Goal: Task Accomplishment & Management: Use online tool/utility

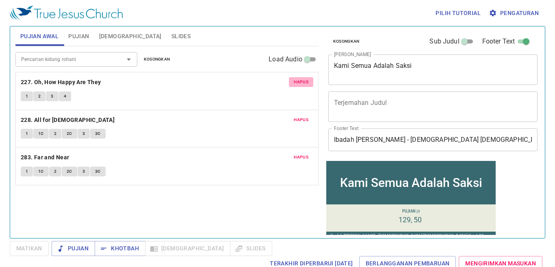
click at [302, 84] on span "Hapus" at bounding box center [301, 81] width 15 height 7
click at [301, 116] on span "Hapus" at bounding box center [301, 119] width 15 height 7
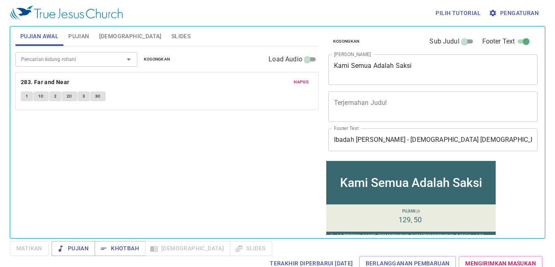
click at [302, 84] on span "Hapus" at bounding box center [301, 81] width 15 height 7
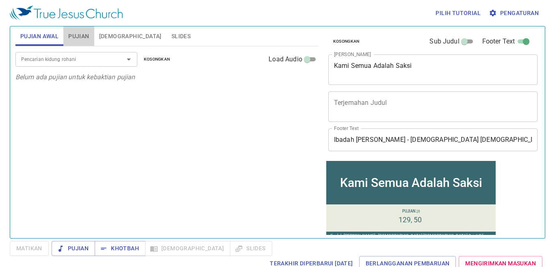
click at [76, 39] on span "Pujian" at bounding box center [78, 36] width 21 height 10
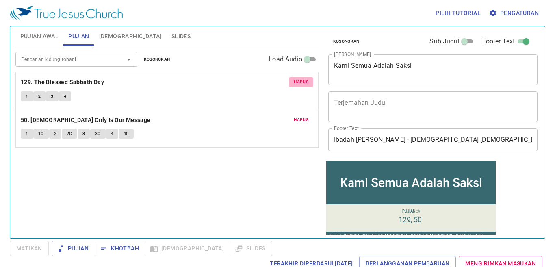
click at [301, 83] on span "Hapus" at bounding box center [301, 81] width 15 height 7
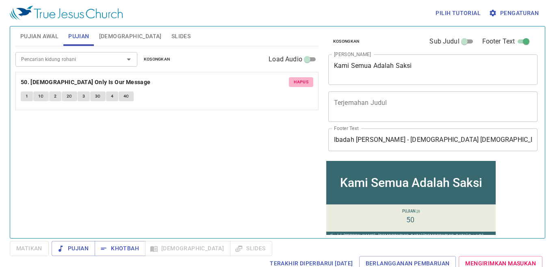
click at [301, 82] on span "Hapus" at bounding box center [301, 81] width 15 height 7
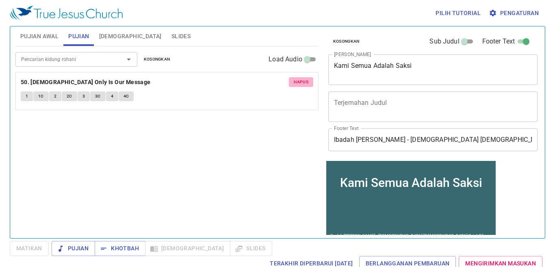
click at [301, 82] on div "Pencarian kidung rohani Pencarian kidung rohani Kosongkan Load Audio Hapus 50. …" at bounding box center [166, 138] width 303 height 185
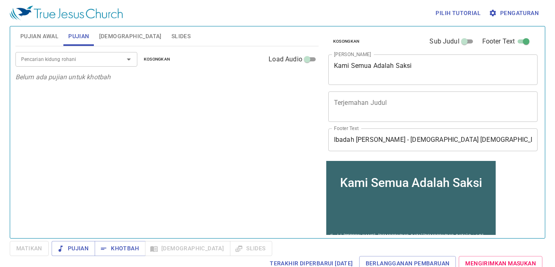
click at [506, 13] on span "Pengaturan" at bounding box center [514, 13] width 48 height 10
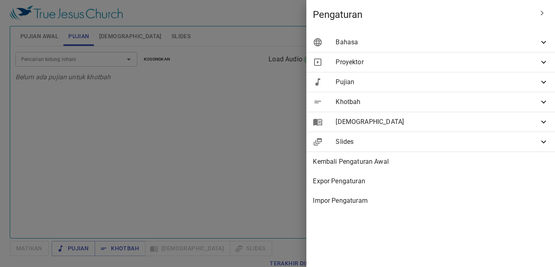
click at [500, 44] on span "Bahasa" at bounding box center [436, 42] width 203 height 10
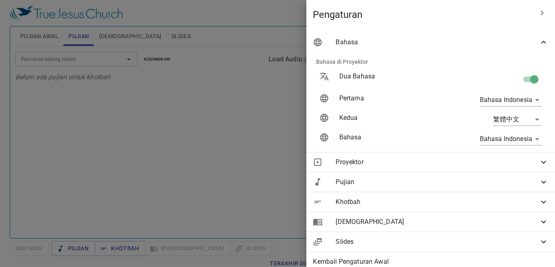
click at [519, 77] on input "checkbox" at bounding box center [534, 80] width 46 height 15
checkbox input "false"
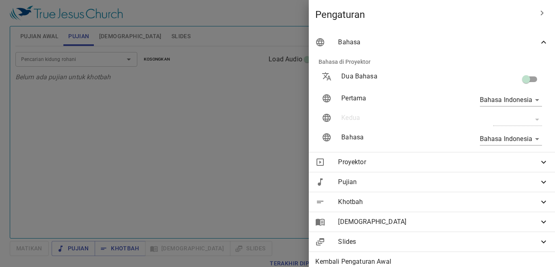
drag, startPoint x: 264, startPoint y: 138, endPoint x: 327, endPoint y: 103, distance: 71.6
click at [270, 132] on div at bounding box center [277, 133] width 555 height 267
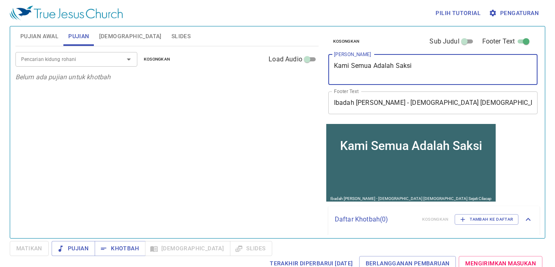
drag, startPoint x: 492, startPoint y: 67, endPoint x: 475, endPoint y: 53, distance: 22.2
click at [491, 67] on textarea "Kami Semua Adalah Saksi" at bounding box center [433, 69] width 198 height 15
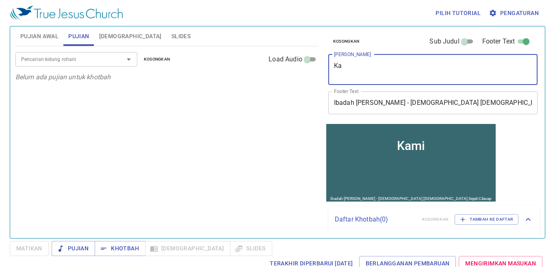
type textarea "K"
type textarea "Tidak Dapat Diuku"
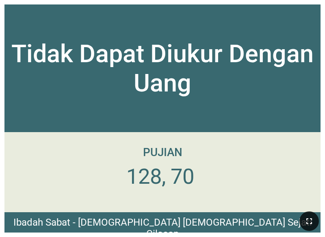
click at [309, 223] on icon "button" at bounding box center [309, 221] width 10 height 10
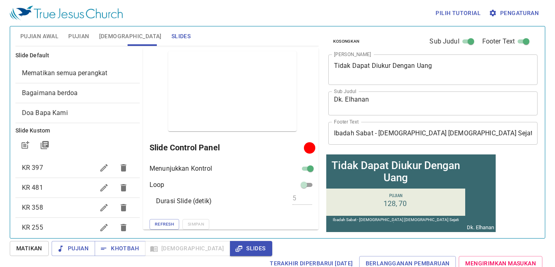
scroll to position [472, 0]
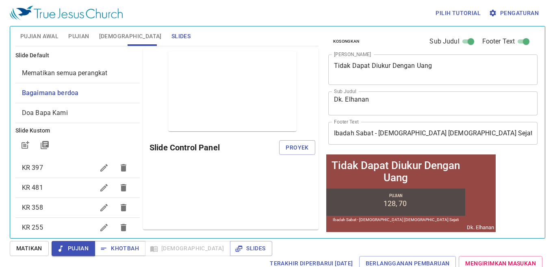
click at [40, 39] on span "Pujian Awal" at bounding box center [39, 36] width 38 height 10
click at [40, 36] on span "Pujian Awal" at bounding box center [39, 36] width 38 height 10
click at [42, 36] on span "Pujian Awal" at bounding box center [39, 36] width 38 height 10
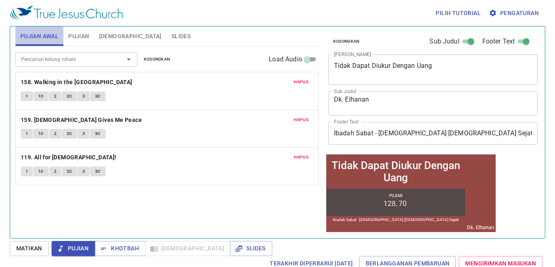
click at [34, 39] on span "Pujian Awal" at bounding box center [39, 36] width 38 height 10
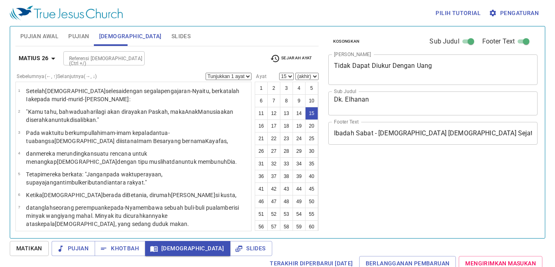
select select "15"
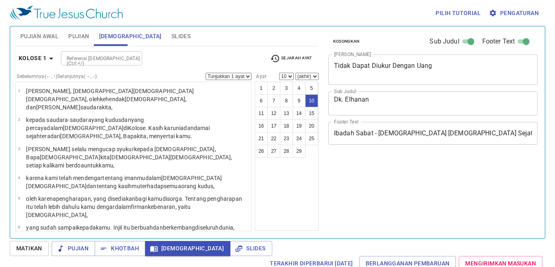
select select "10"
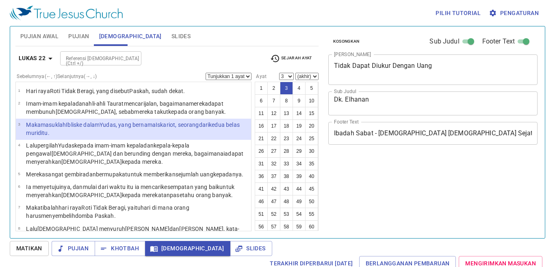
select select "3"
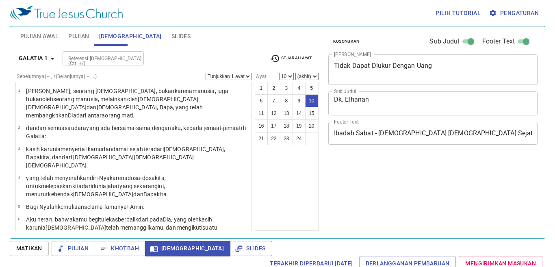
select select "10"
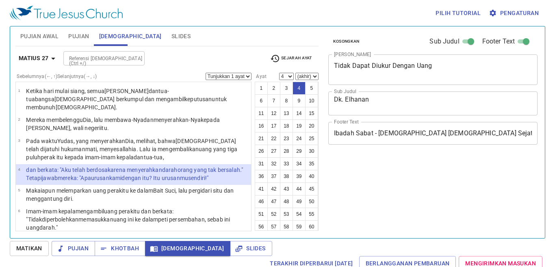
select select "4"
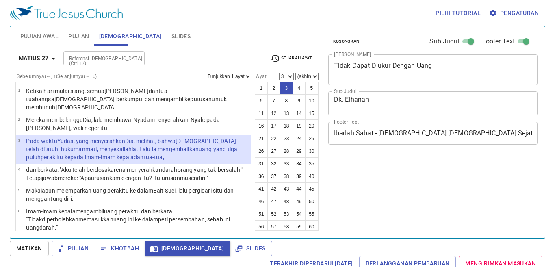
select select "3"
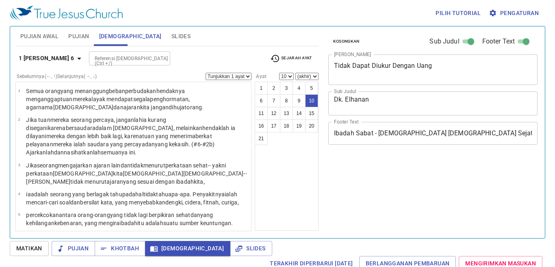
select select "10"
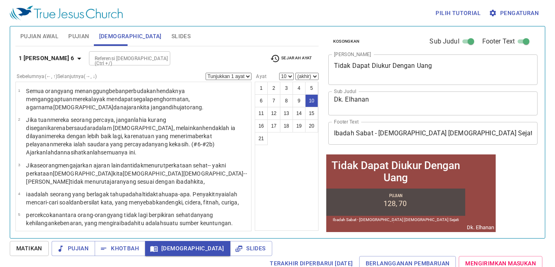
scroll to position [163, 0]
